Goal: Task Accomplishment & Management: Complete application form

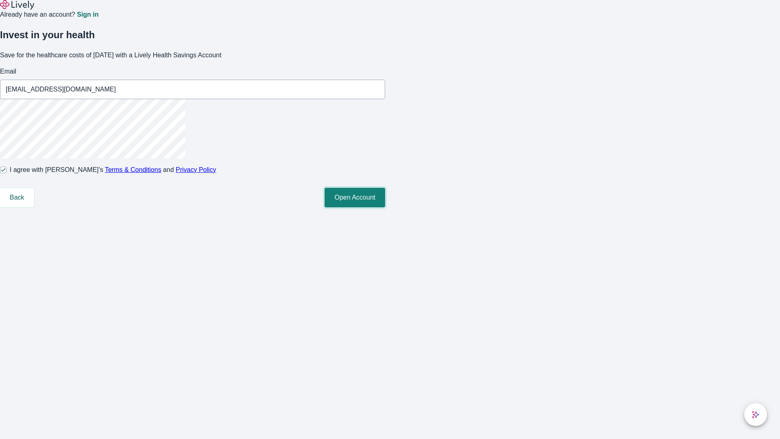
click at [385, 207] on button "Open Account" at bounding box center [355, 198] width 61 height 20
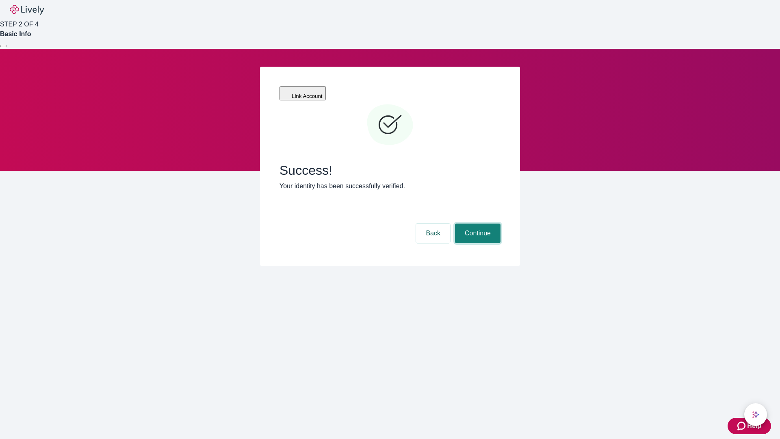
click at [477, 224] on button "Continue" at bounding box center [478, 234] width 46 height 20
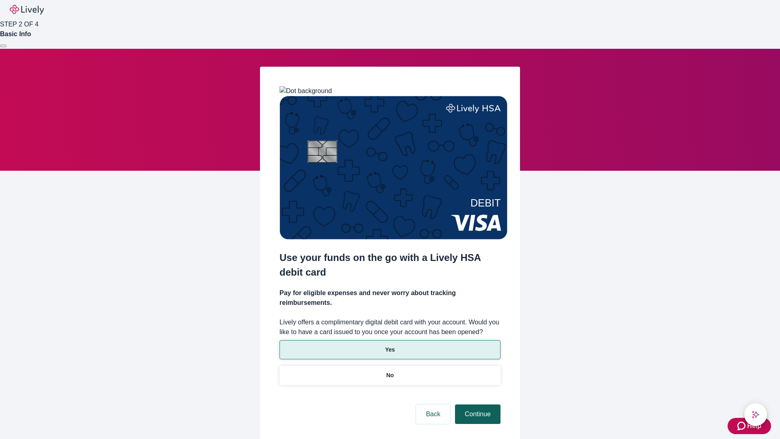
click at [390, 371] on p "No" at bounding box center [391, 375] width 8 height 9
click at [477, 404] on button "Continue" at bounding box center [478, 414] width 46 height 20
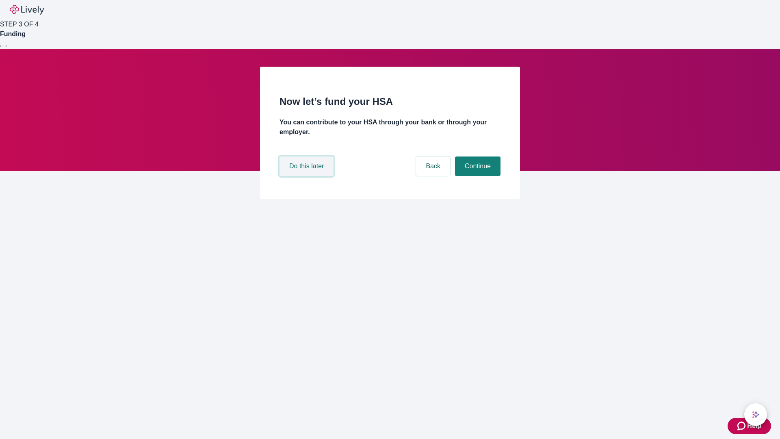
click at [308, 176] on button "Do this later" at bounding box center [307, 166] width 54 height 20
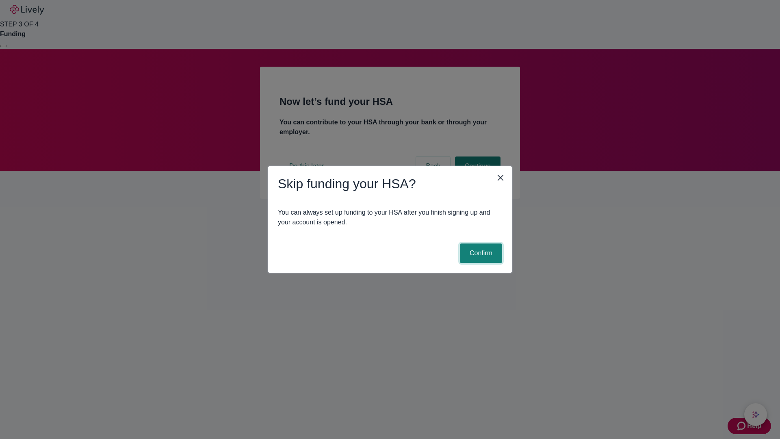
click at [480, 253] on button "Confirm" at bounding box center [481, 253] width 42 height 20
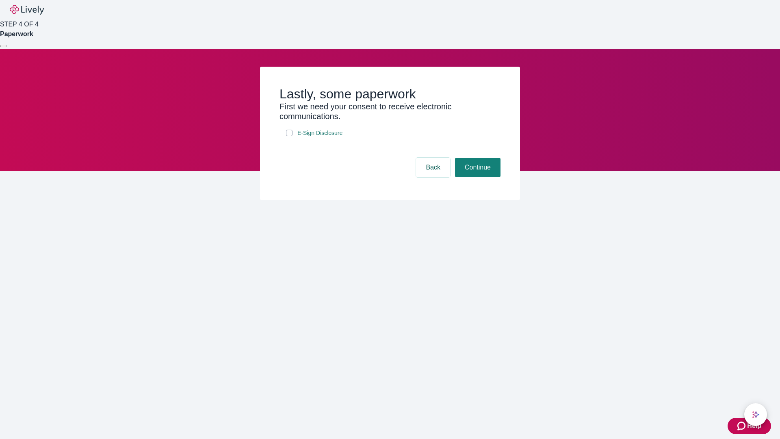
click at [289, 136] on input "E-Sign Disclosure" at bounding box center [289, 133] width 7 height 7
checkbox input "true"
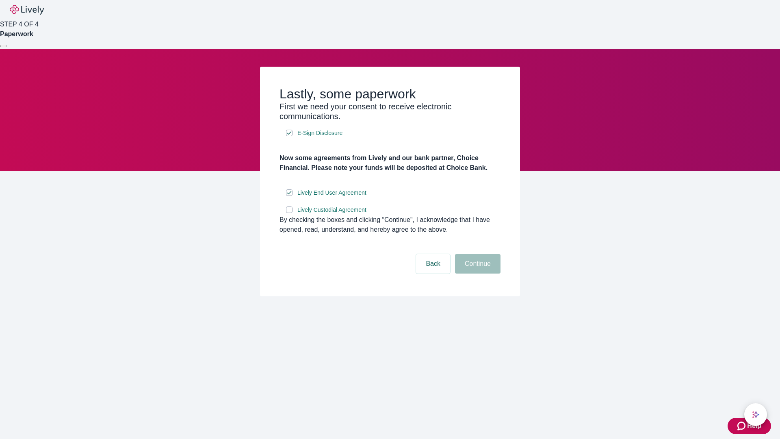
click at [289, 213] on input "Lively Custodial Agreement" at bounding box center [289, 209] width 7 height 7
checkbox input "true"
click at [477, 274] on button "Continue" at bounding box center [478, 264] width 46 height 20
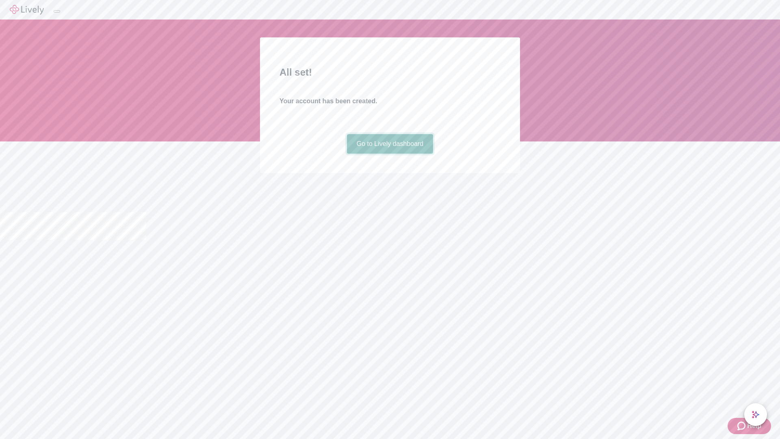
click at [390, 154] on link "Go to Lively dashboard" at bounding box center [390, 144] width 87 height 20
